Goal: Task Accomplishment & Management: Use online tool/utility

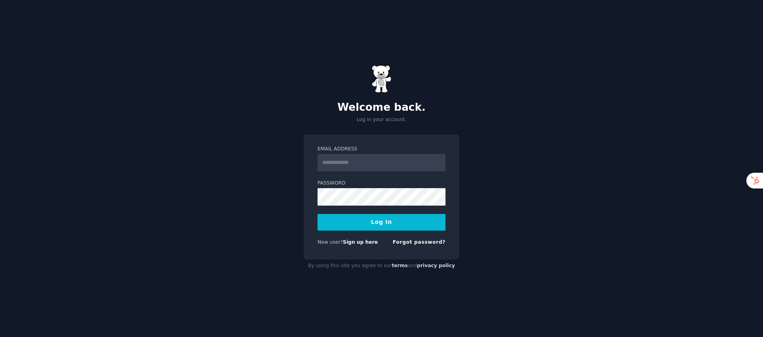
click at [347, 161] on input "Email Address" at bounding box center [381, 162] width 128 height 17
click at [264, 171] on div "Welcome back. Log in your account. Email Address Password Log In New user? Sign…" at bounding box center [381, 168] width 763 height 337
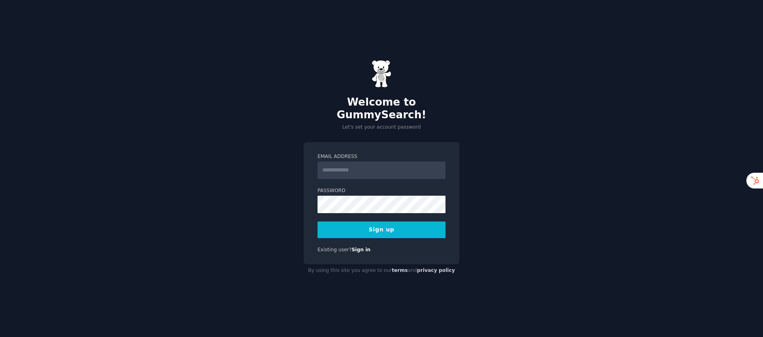
click at [353, 166] on input "Email Address" at bounding box center [381, 170] width 128 height 17
type input "**********"
click at [374, 222] on button "Sign up" at bounding box center [381, 230] width 128 height 17
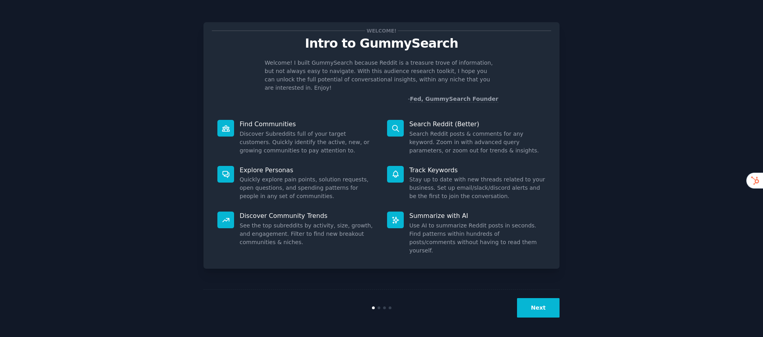
click at [546, 312] on button "Next" at bounding box center [538, 307] width 43 height 19
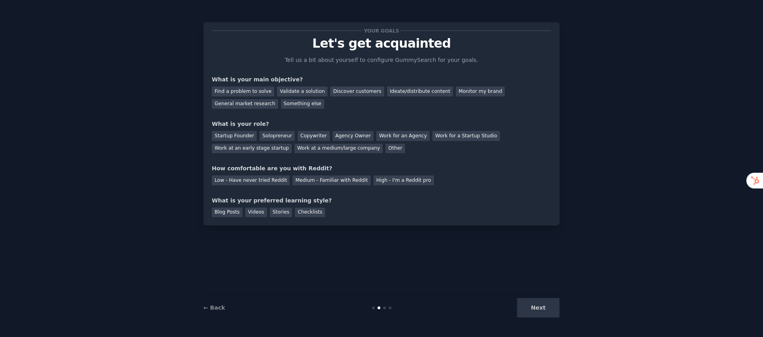
click at [544, 306] on div "Next" at bounding box center [500, 307] width 119 height 19
click at [478, 167] on div "How comfortable are you with Reddit?" at bounding box center [381, 169] width 339 height 8
click at [258, 105] on div "General market research" at bounding box center [245, 104] width 66 height 10
click at [314, 139] on div "Copywriter" at bounding box center [314, 136] width 32 height 10
click at [332, 180] on div "Medium - Familiar with Reddit" at bounding box center [331, 181] width 78 height 10
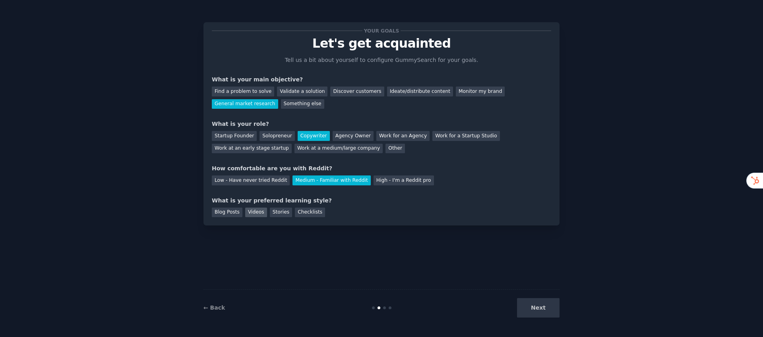
click at [255, 212] on div "Videos" at bounding box center [256, 213] width 22 height 10
click at [541, 302] on button "Next" at bounding box center [538, 307] width 43 height 19
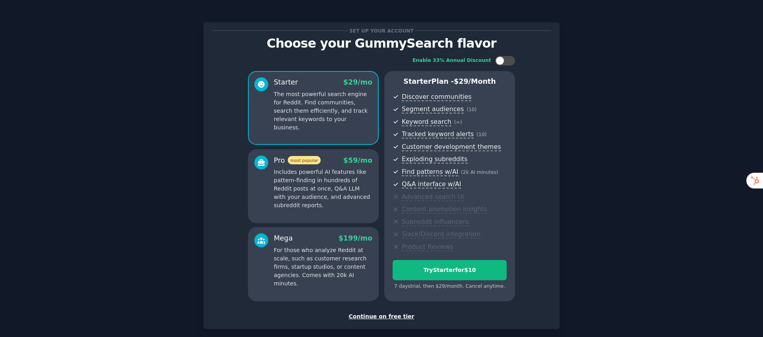
click at [395, 318] on div "Continue on free tier" at bounding box center [381, 317] width 339 height 8
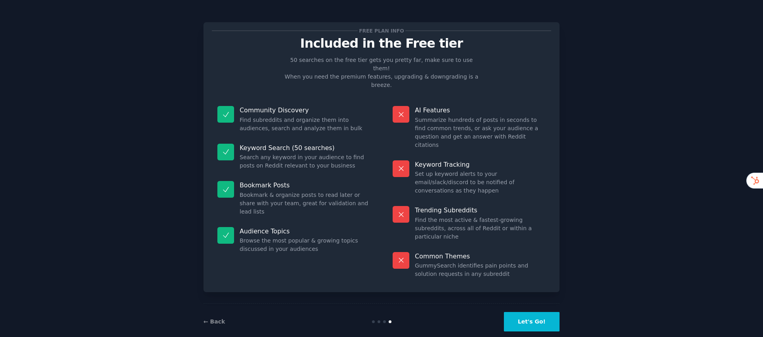
click at [538, 312] on button "Let's Go!" at bounding box center [532, 321] width 56 height 19
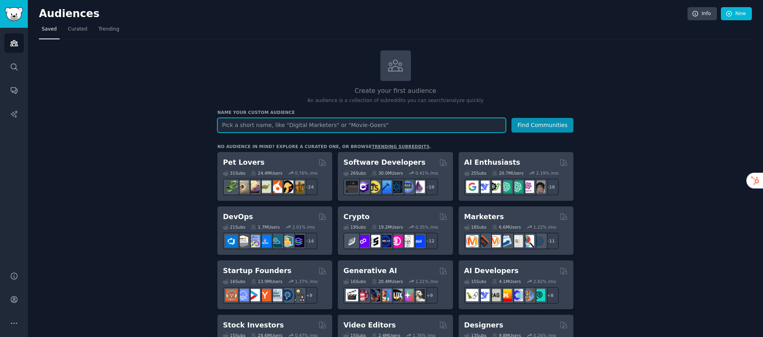
click at [328, 121] on input "text" at bounding box center [361, 125] width 288 height 15
type input "self storage"
click at [511, 118] on button "Find Communities" at bounding box center [542, 125] width 62 height 15
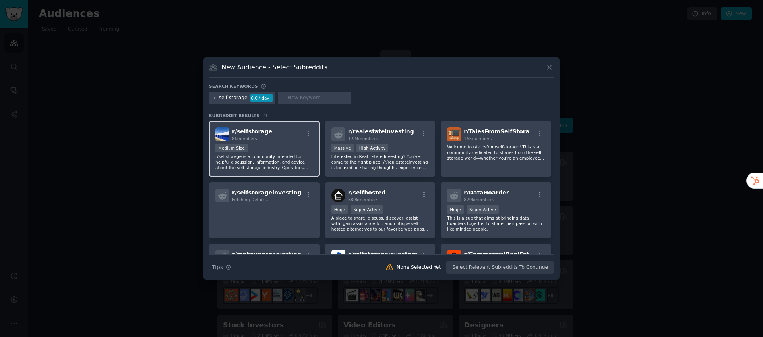
click at [295, 138] on div "r/ selfstorage 8k members" at bounding box center [264, 135] width 98 height 14
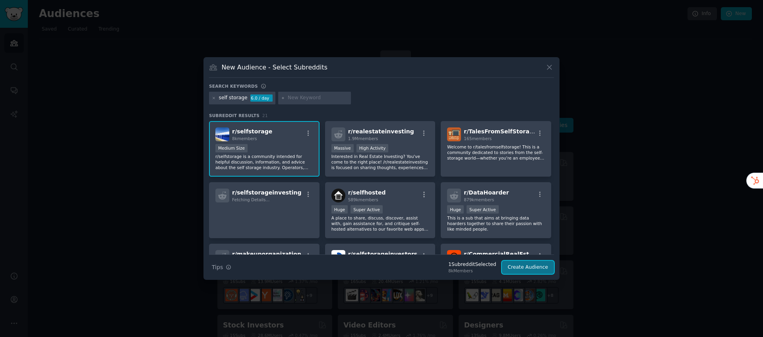
click at [533, 267] on button "Create Audience" at bounding box center [528, 268] width 52 height 14
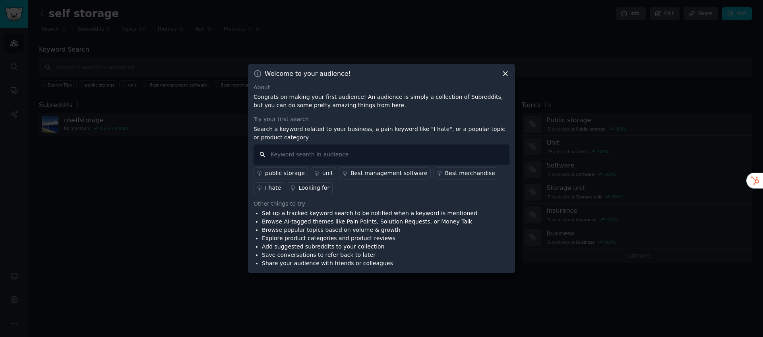
click at [302, 155] on input "text" at bounding box center [382, 155] width 256 height 20
click at [505, 75] on icon at bounding box center [505, 74] width 8 height 8
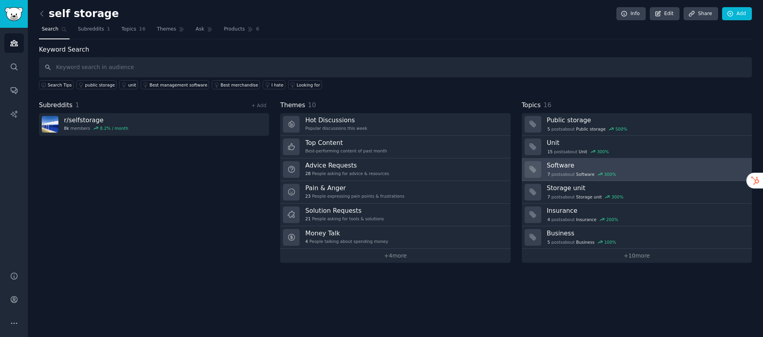
click at [582, 168] on h3 "Software" at bounding box center [646, 165] width 199 height 8
